Goal: Task Accomplishment & Management: Complete application form

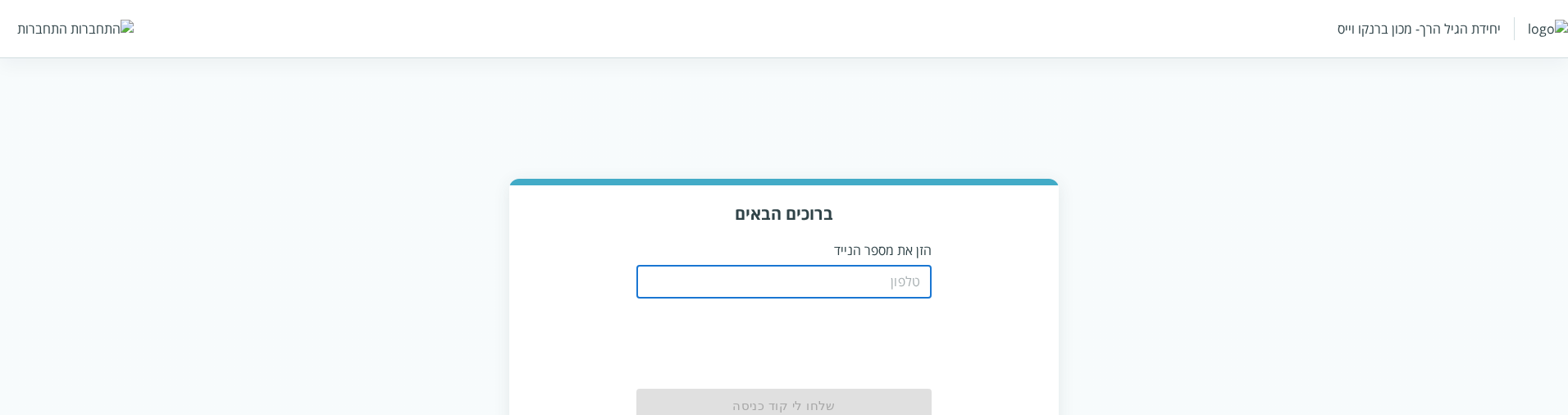
click at [869, 277] on input "tel" at bounding box center [784, 281] width 295 height 33
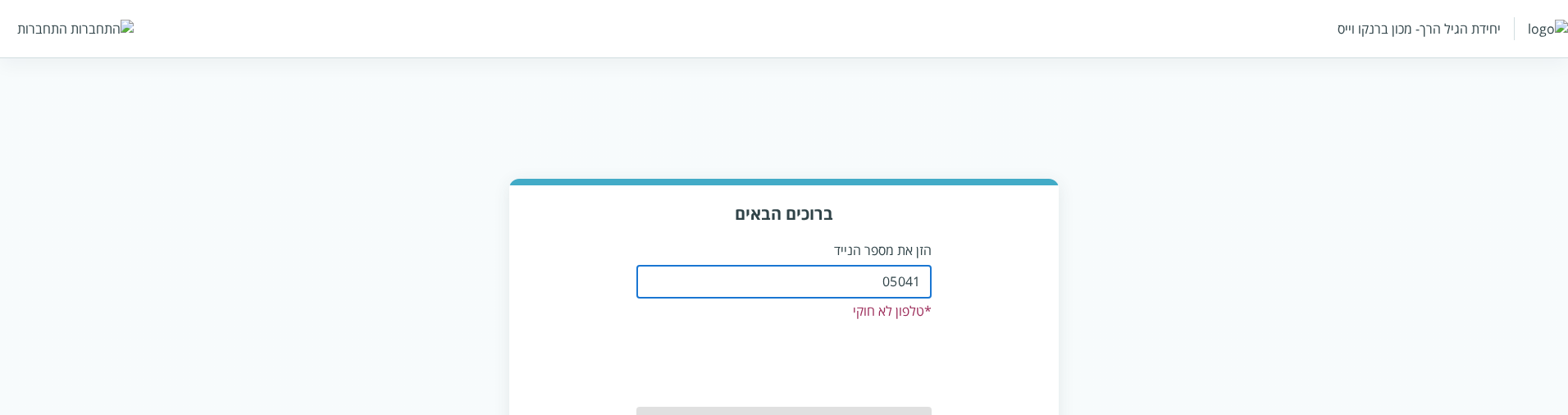
type input "0504199999"
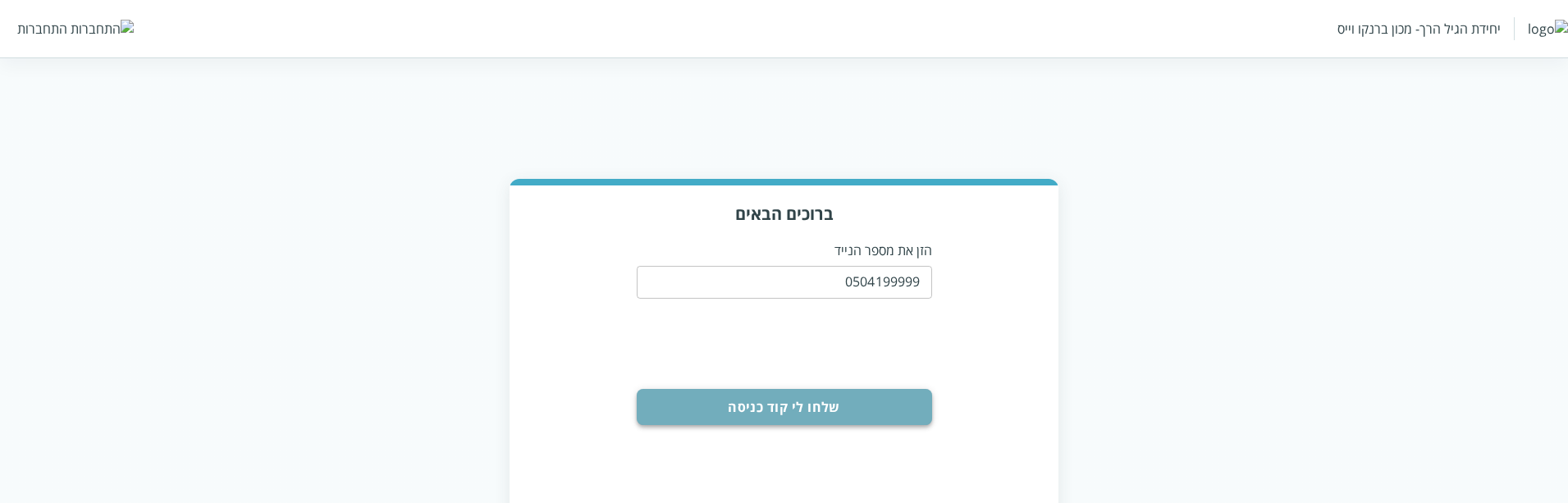
click at [832, 414] on button "שלחו לי קוד כניסה" at bounding box center [784, 407] width 295 height 36
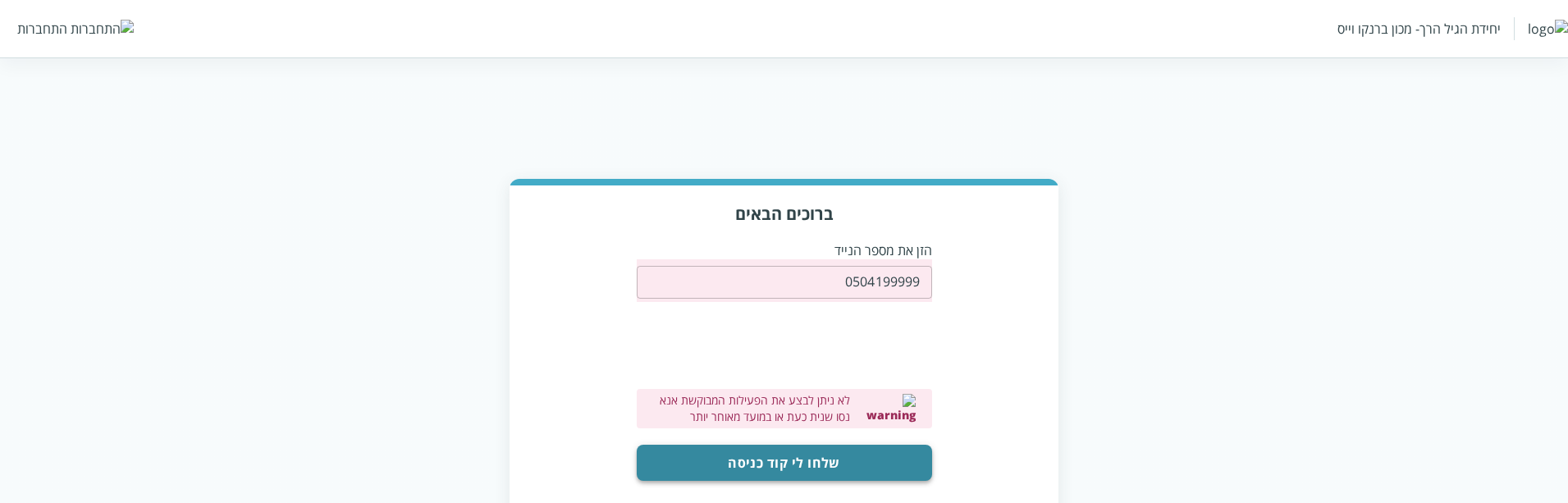
click at [787, 414] on button "שלחו לי קוד כניסה" at bounding box center [784, 463] width 295 height 36
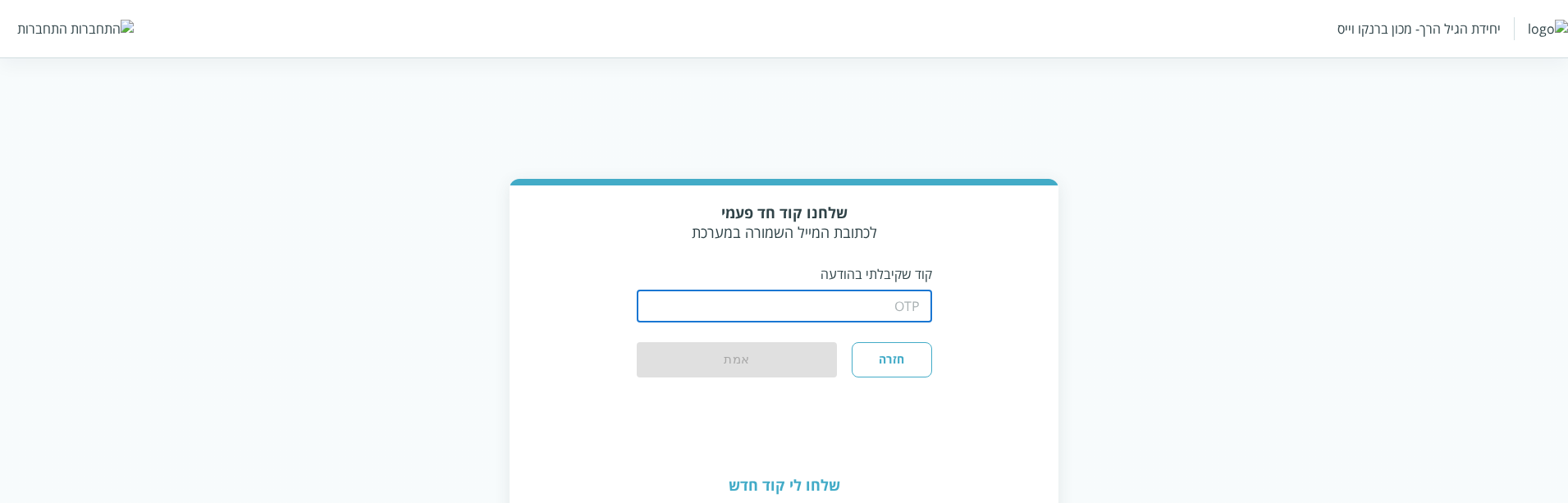
click at [830, 308] on input "string" at bounding box center [784, 306] width 295 height 33
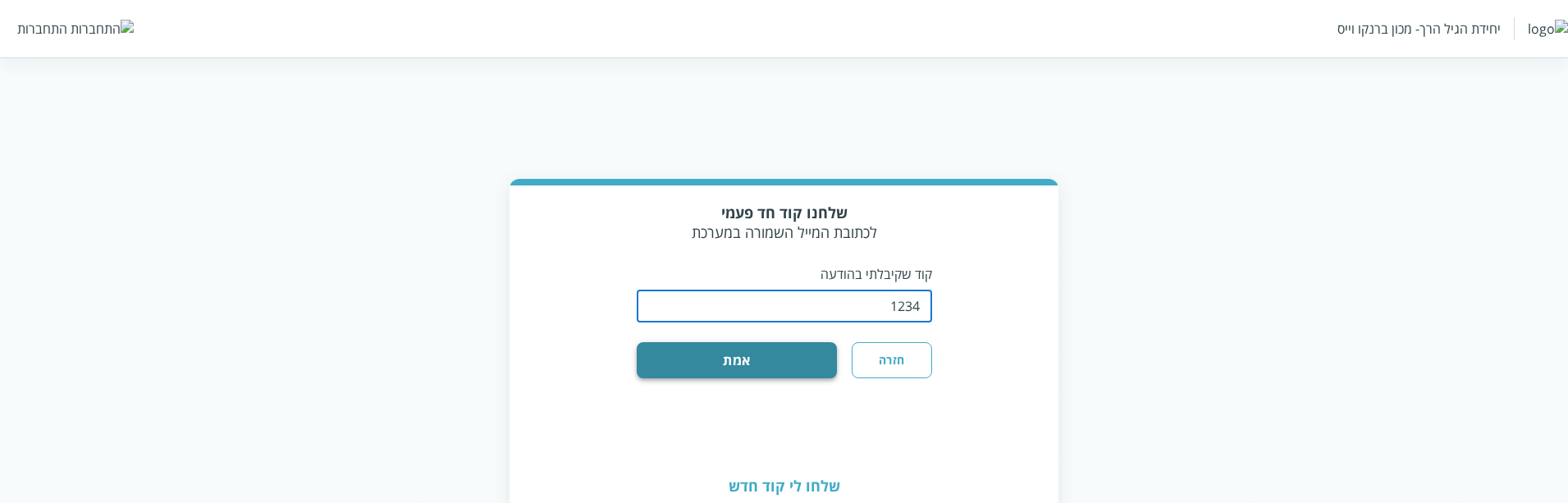
type input "1234"
click at [755, 363] on button "אמת" at bounding box center [737, 360] width 201 height 36
